Goal: Transaction & Acquisition: Obtain resource

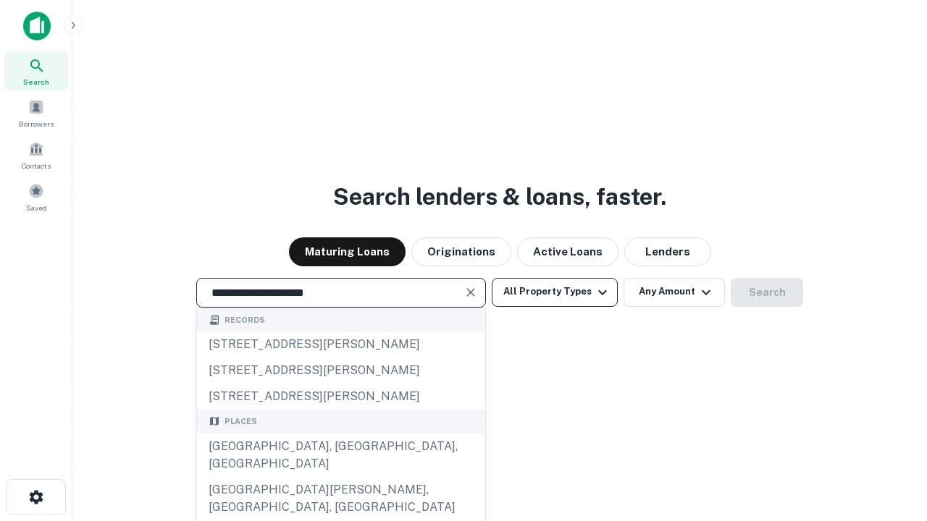
click at [340, 477] on div "Santa Monica, CA, USA" at bounding box center [341, 455] width 288 height 43
click at [555, 292] on button "All Property Types" at bounding box center [555, 292] width 126 height 29
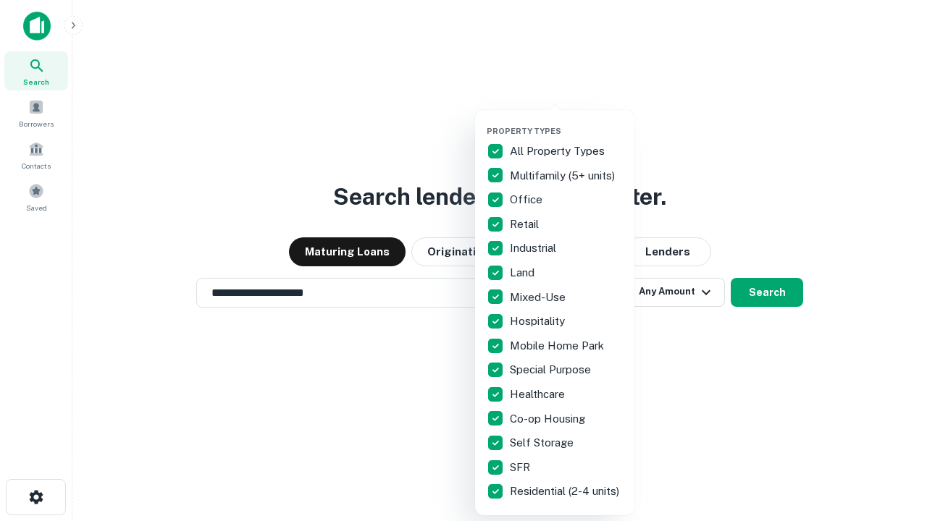
type input "**********"
click at [566, 122] on button "button" at bounding box center [565, 122] width 159 height 1
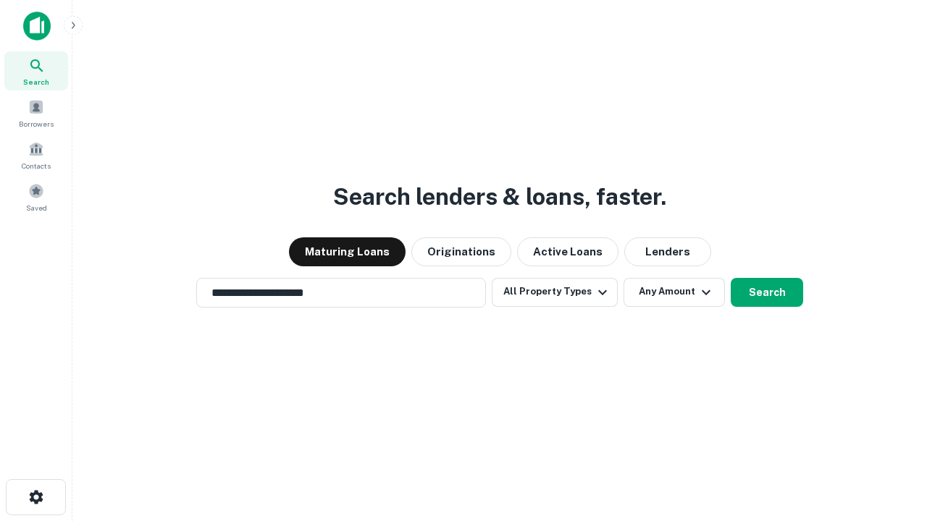
scroll to position [9, 174]
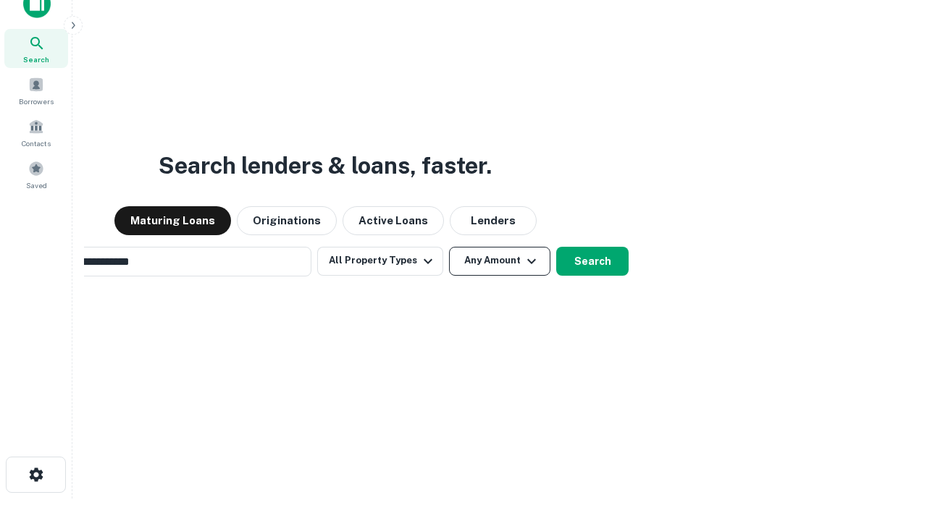
click at [449, 247] on button "Any Amount" at bounding box center [499, 261] width 101 height 29
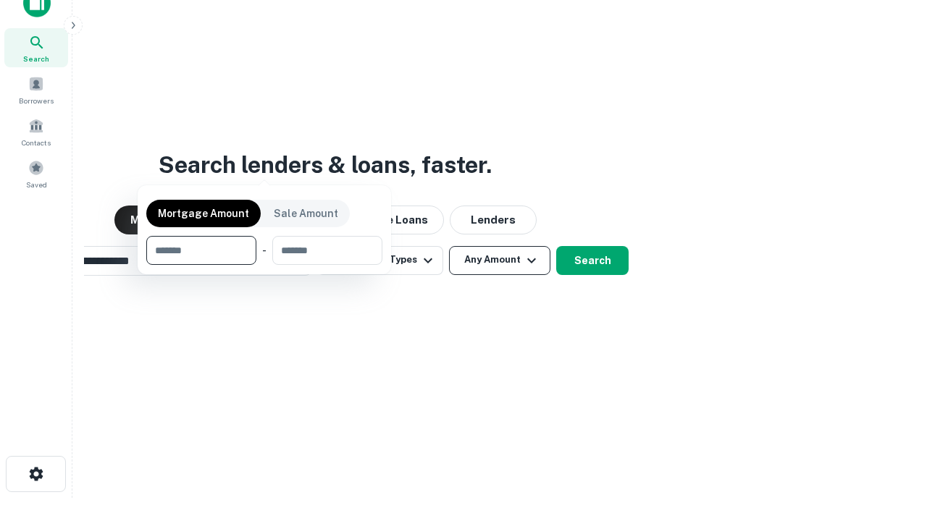
scroll to position [104, 410]
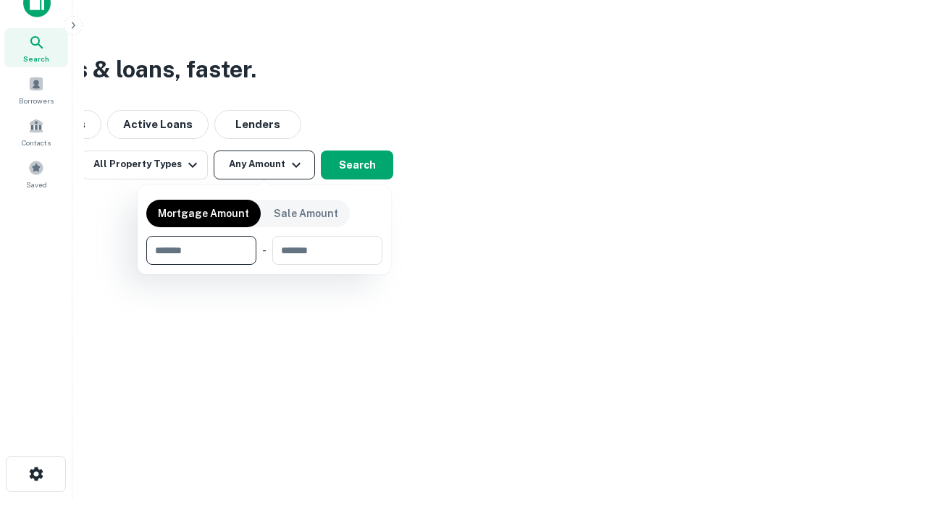
type input "*******"
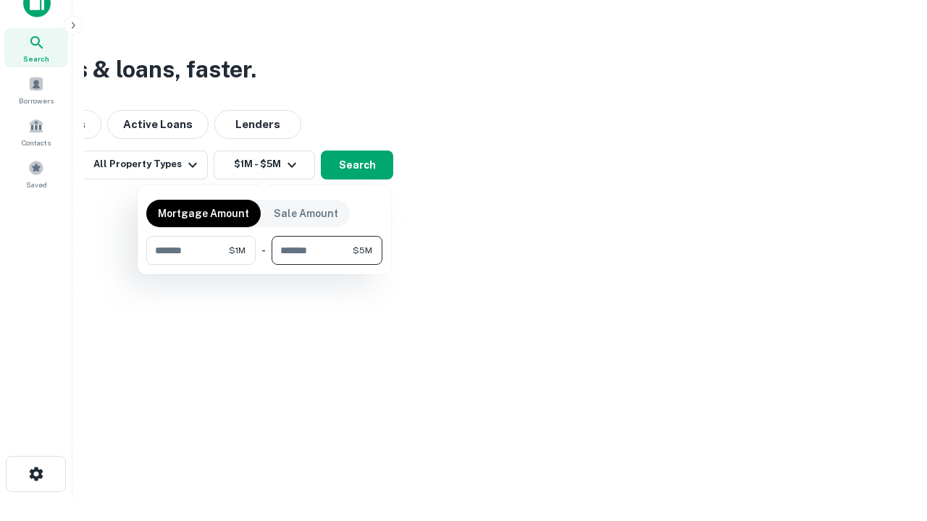
type input "*******"
click at [264, 265] on button "button" at bounding box center [264, 265] width 236 height 1
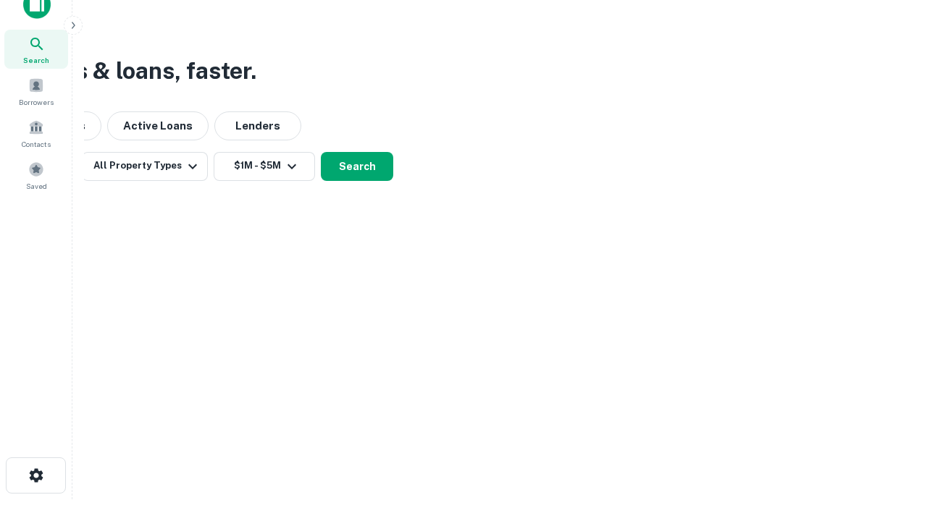
scroll to position [9, 267]
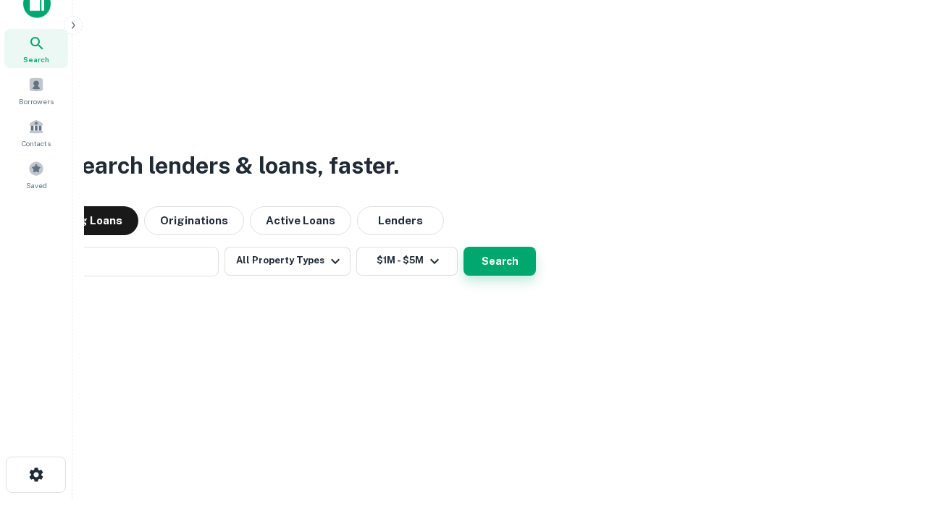
click at [463, 247] on button "Search" at bounding box center [499, 261] width 72 height 29
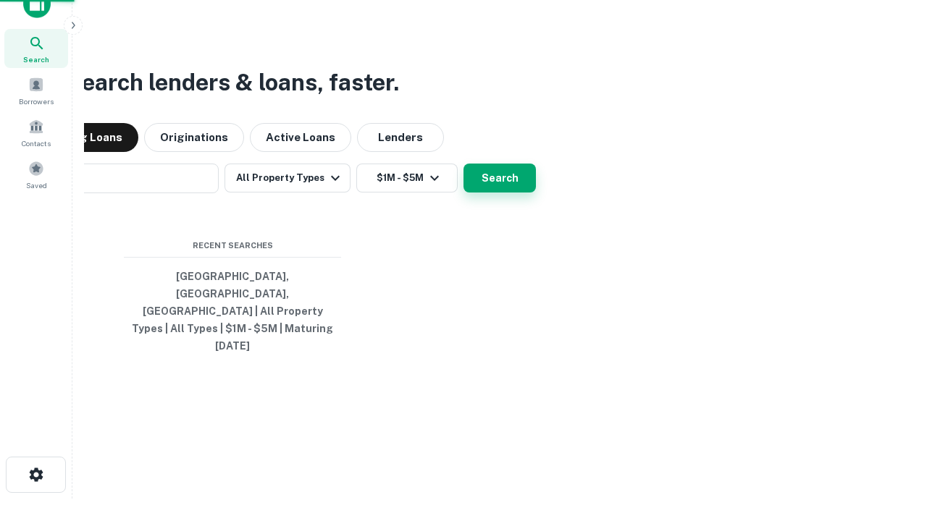
scroll to position [38, 410]
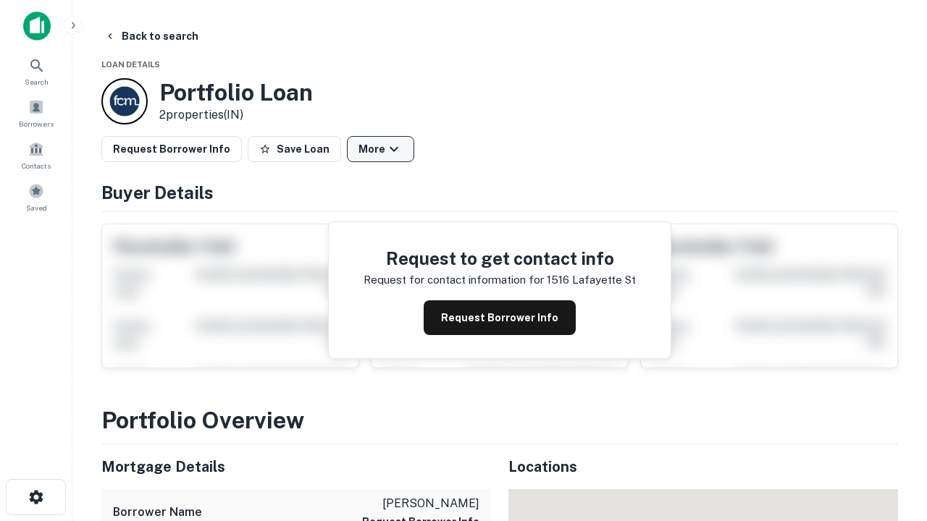
click at [380, 149] on button "More" at bounding box center [380, 149] width 67 height 26
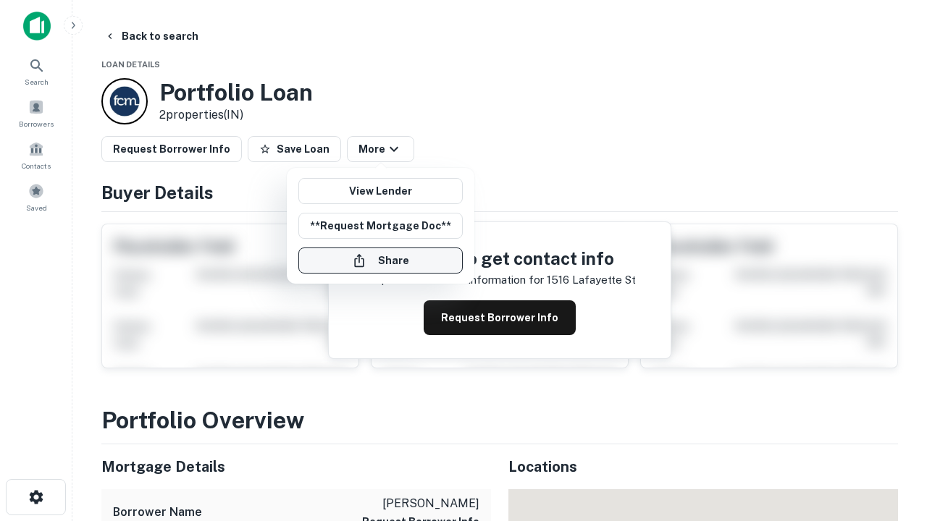
click at [380, 261] on button "Share" at bounding box center [380, 261] width 164 height 26
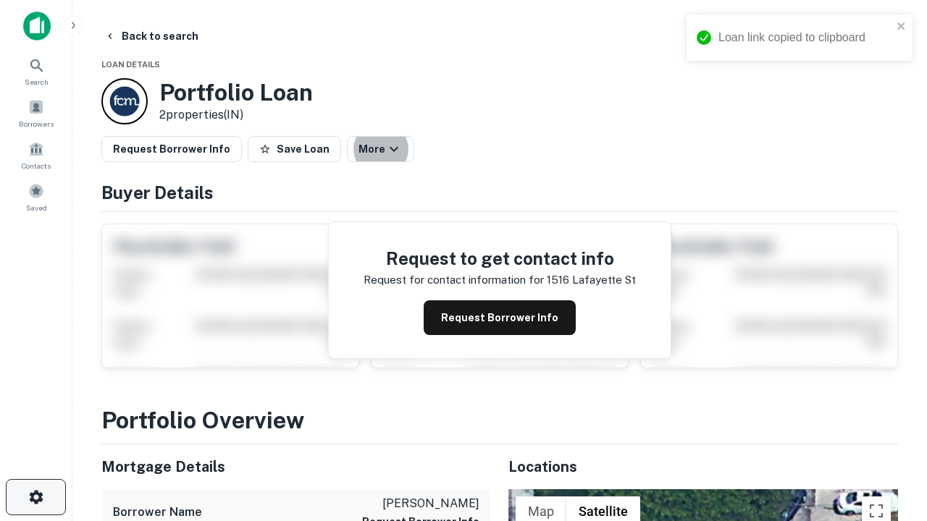
click at [35, 497] on icon "button" at bounding box center [36, 497] width 17 height 17
